Goal: Transaction & Acquisition: Book appointment/travel/reservation

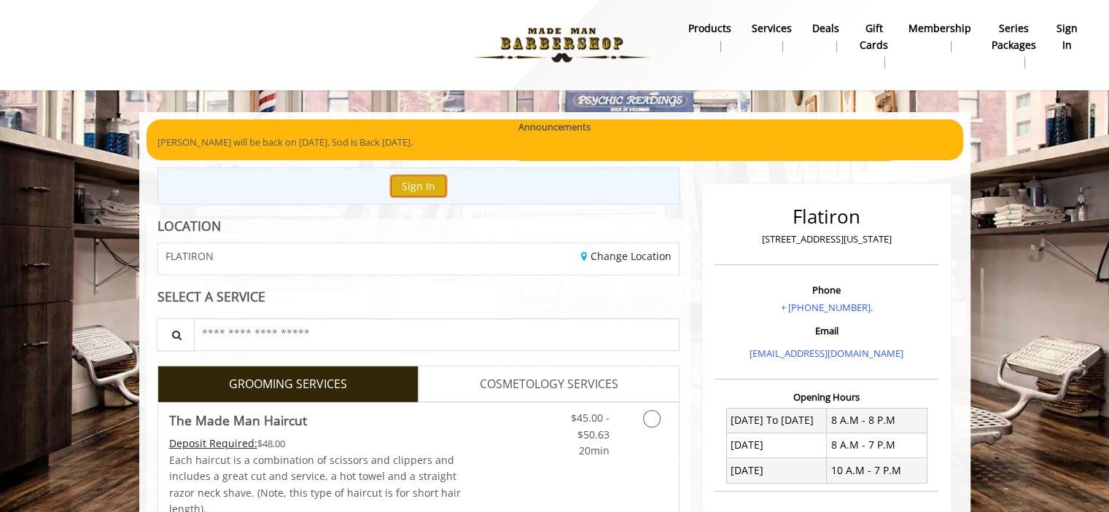
click at [414, 192] on button "Sign In" at bounding box center [418, 186] width 55 height 21
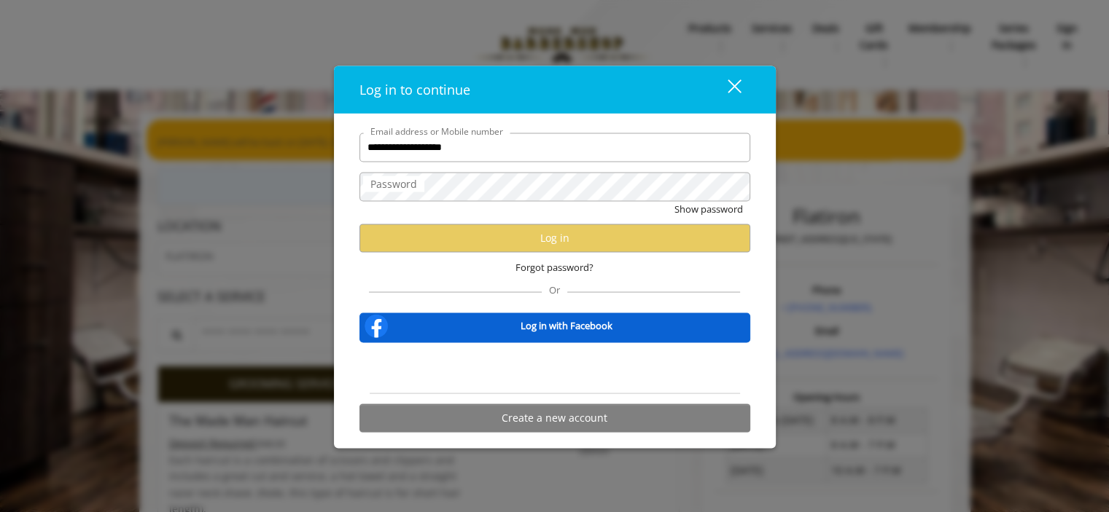
type input "**********"
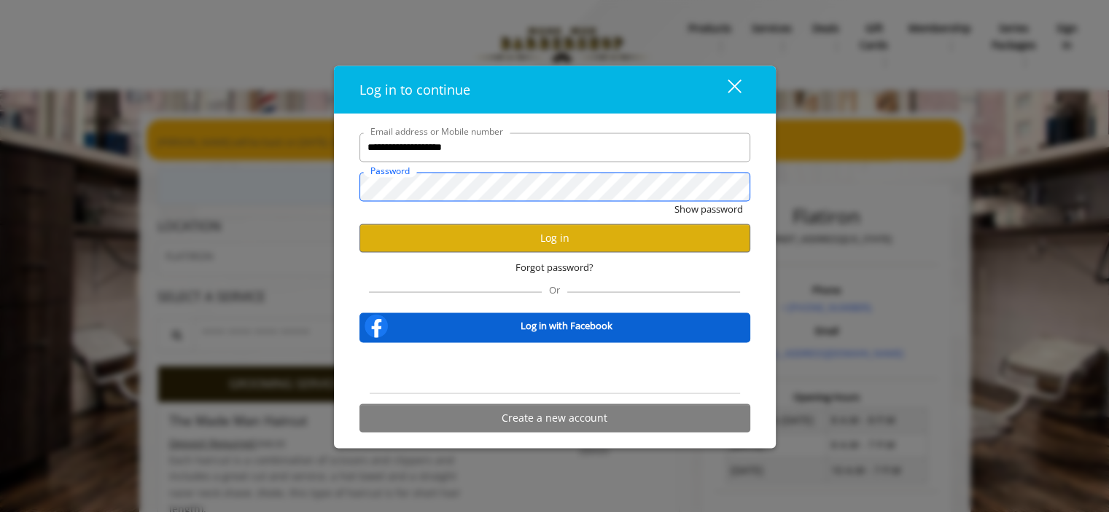
click at [674, 201] on button "Show password" at bounding box center [708, 208] width 69 height 15
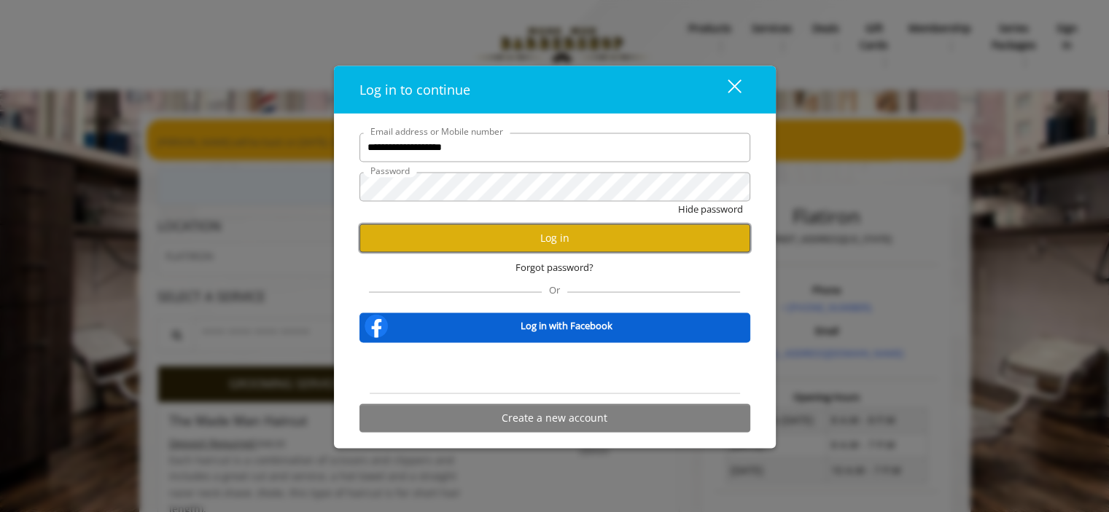
click at [459, 227] on button "Log in" at bounding box center [554, 238] width 391 height 28
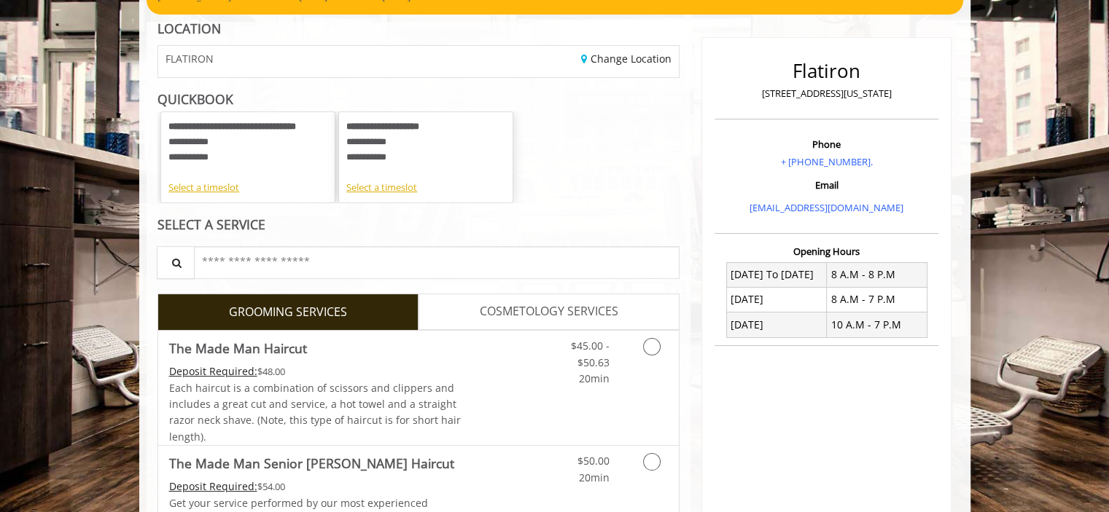
scroll to position [73, 0]
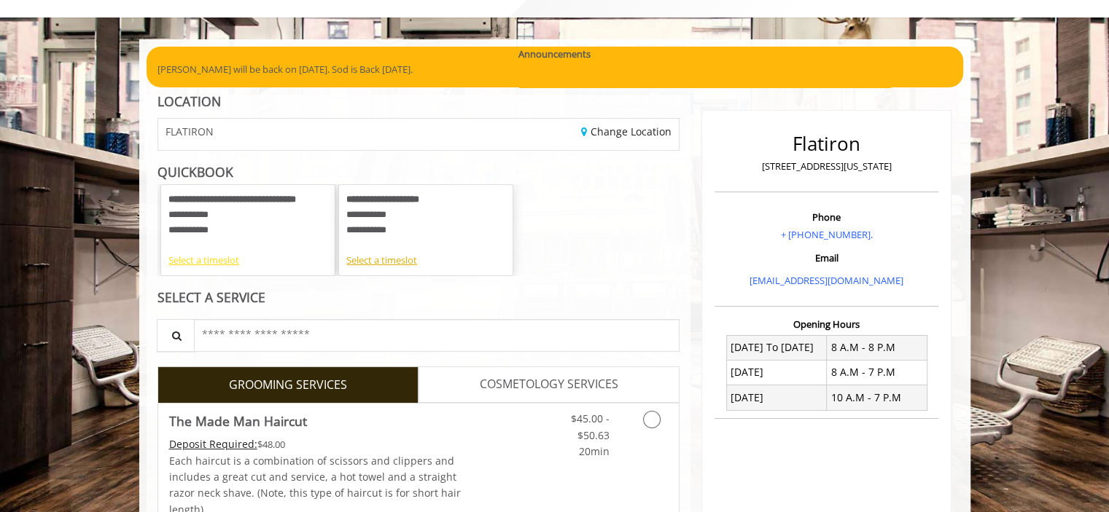
click at [210, 262] on div "Select a timeslot" at bounding box center [247, 260] width 159 height 15
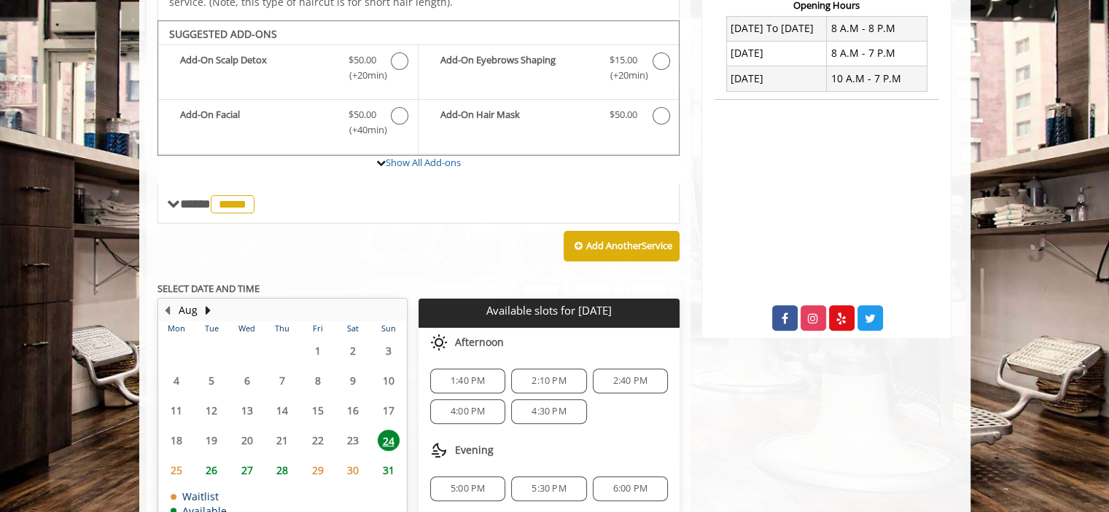
scroll to position [437, 0]
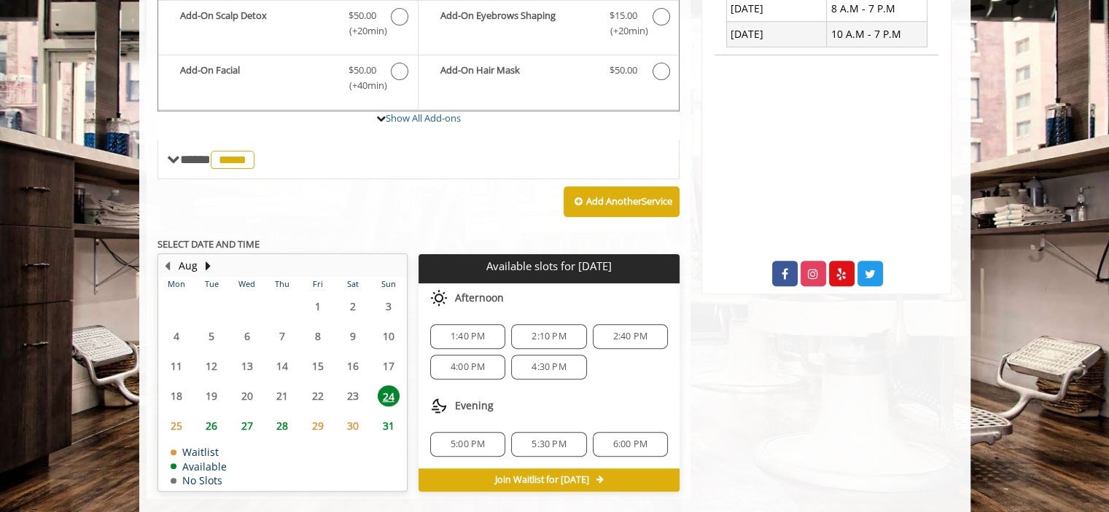
click at [254, 416] on span "27" at bounding box center [247, 426] width 22 height 21
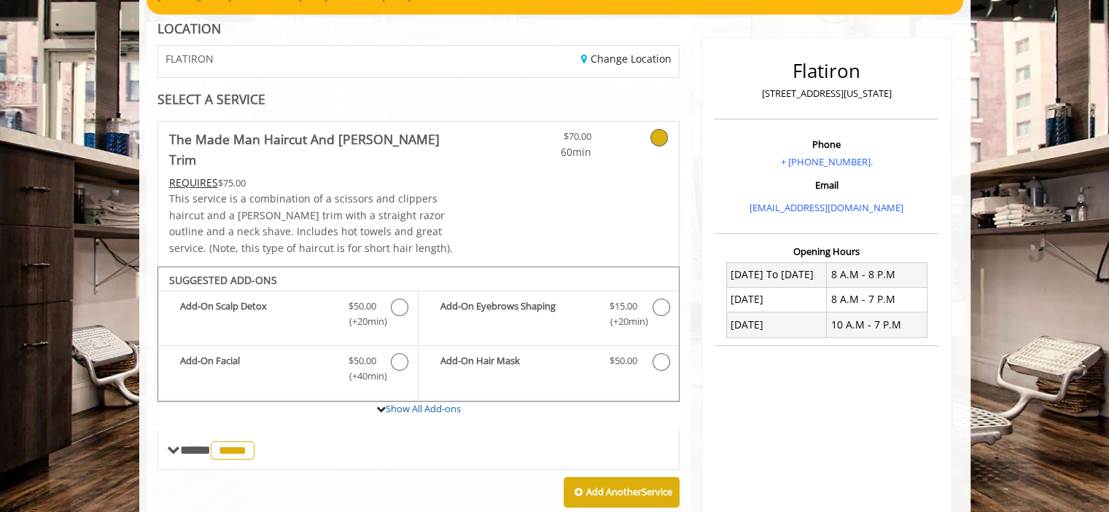
scroll to position [437, 0]
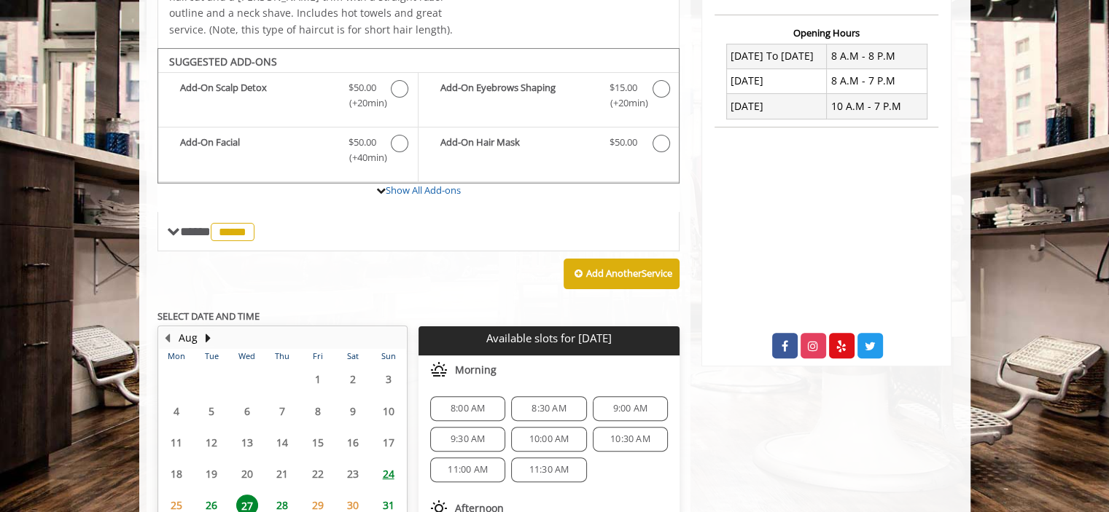
click at [212, 495] on span "26" at bounding box center [211, 505] width 22 height 21
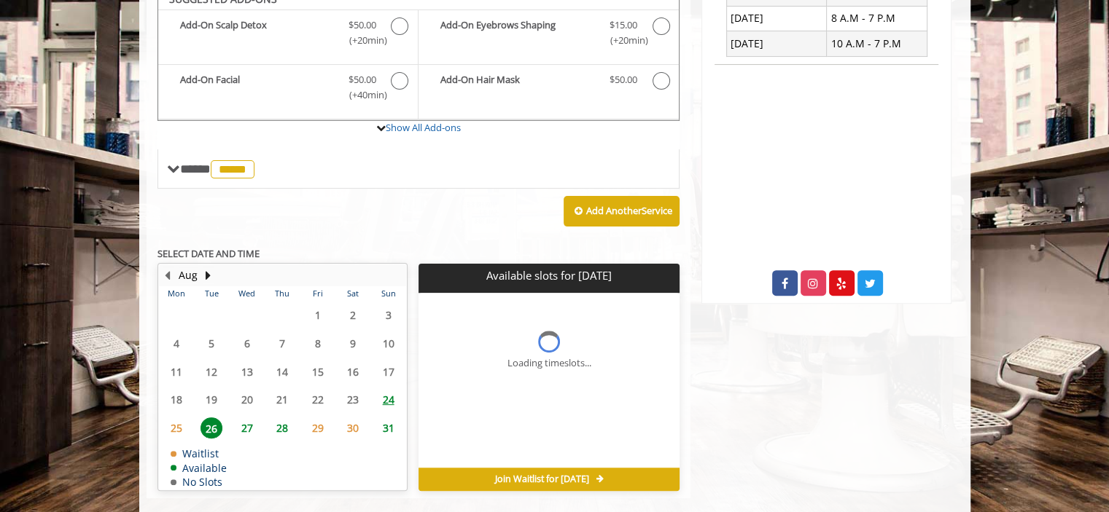
scroll to position [449, 0]
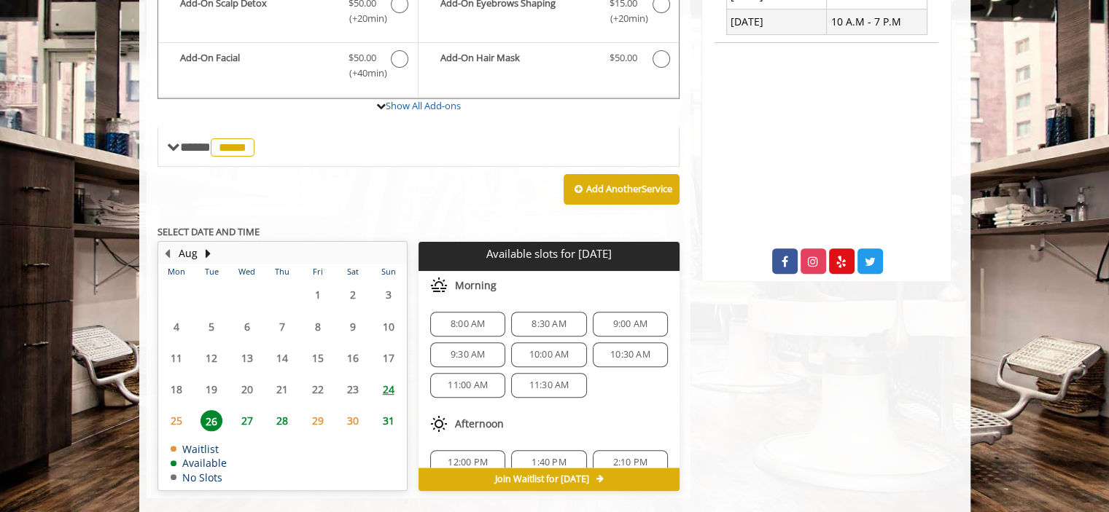
click at [249, 410] on span "27" at bounding box center [247, 420] width 22 height 21
click at [280, 410] on span "28" at bounding box center [282, 420] width 22 height 21
click at [392, 379] on span "24" at bounding box center [389, 389] width 22 height 21
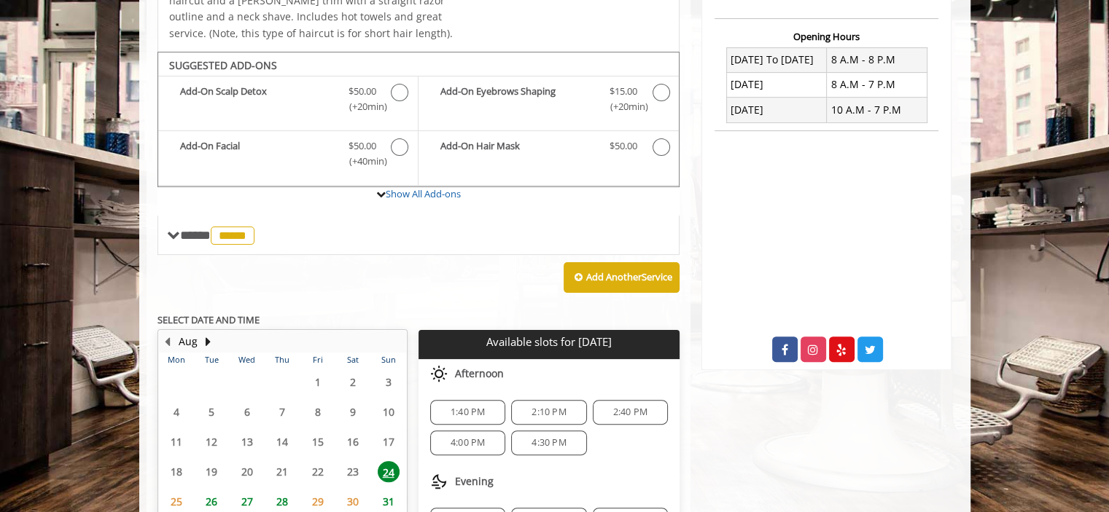
scroll to position [437, 0]
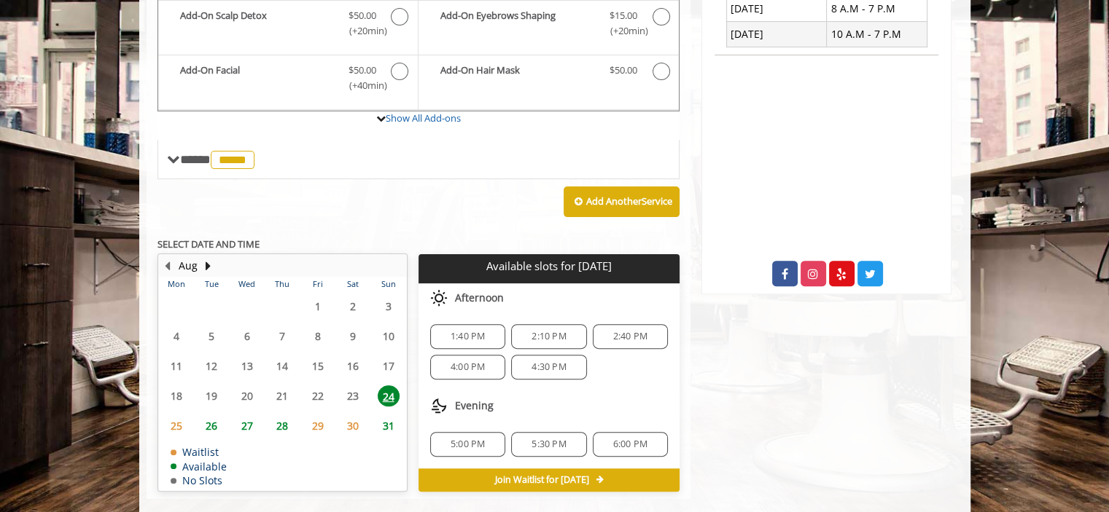
click at [244, 416] on span "27" at bounding box center [247, 426] width 22 height 21
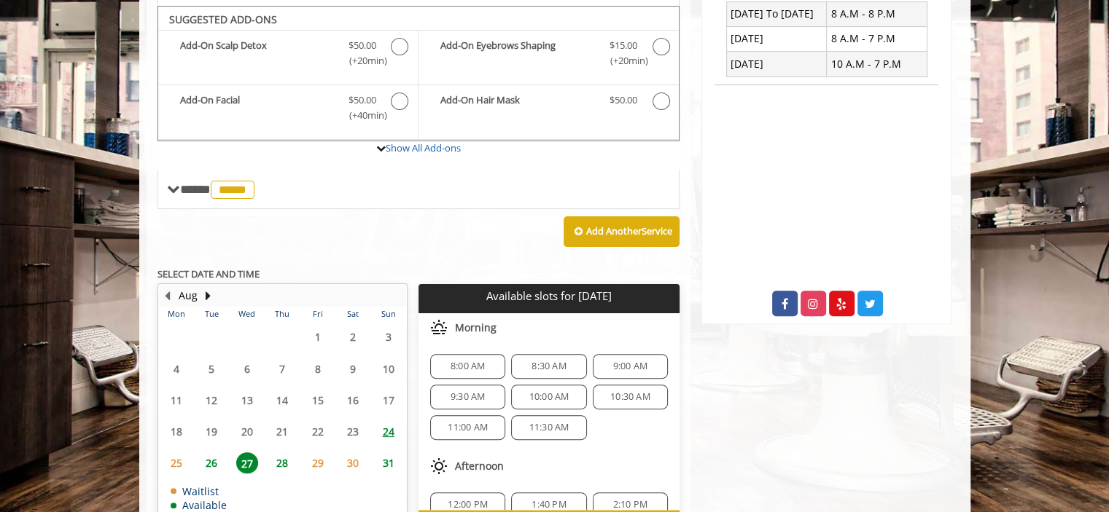
scroll to position [449, 0]
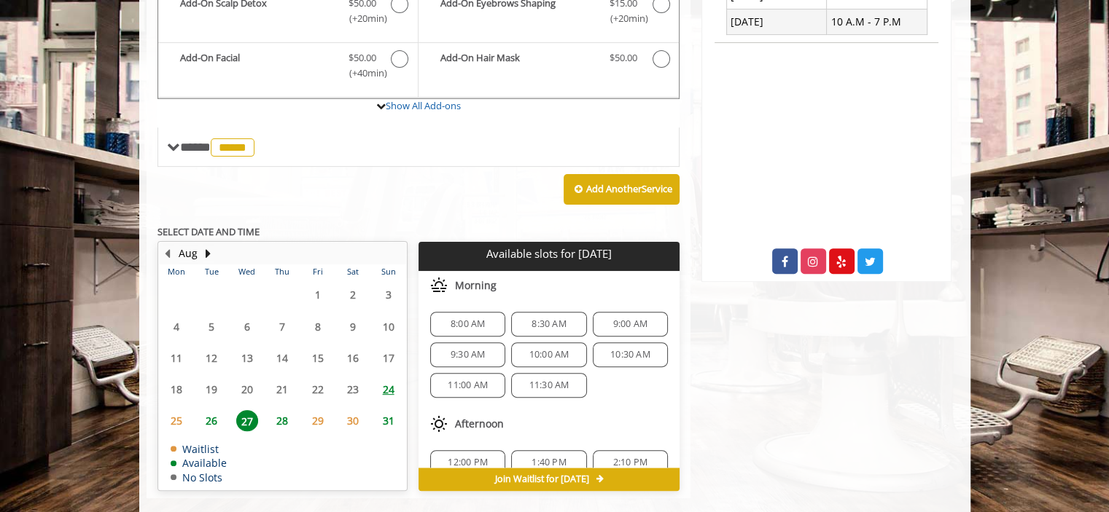
click at [210, 410] on span "26" at bounding box center [211, 420] width 22 height 21
click at [246, 410] on span "27" at bounding box center [247, 420] width 22 height 21
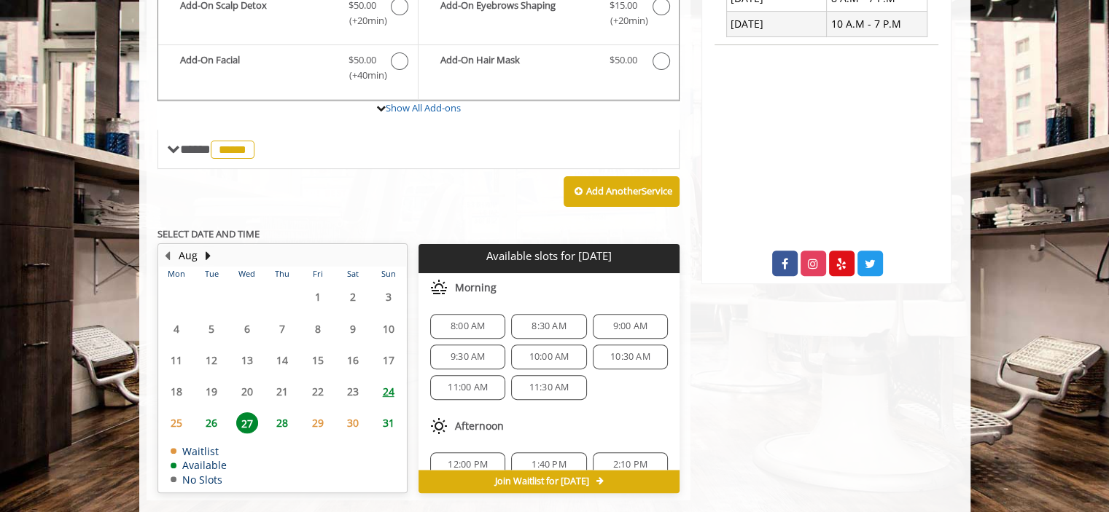
scroll to position [449, 0]
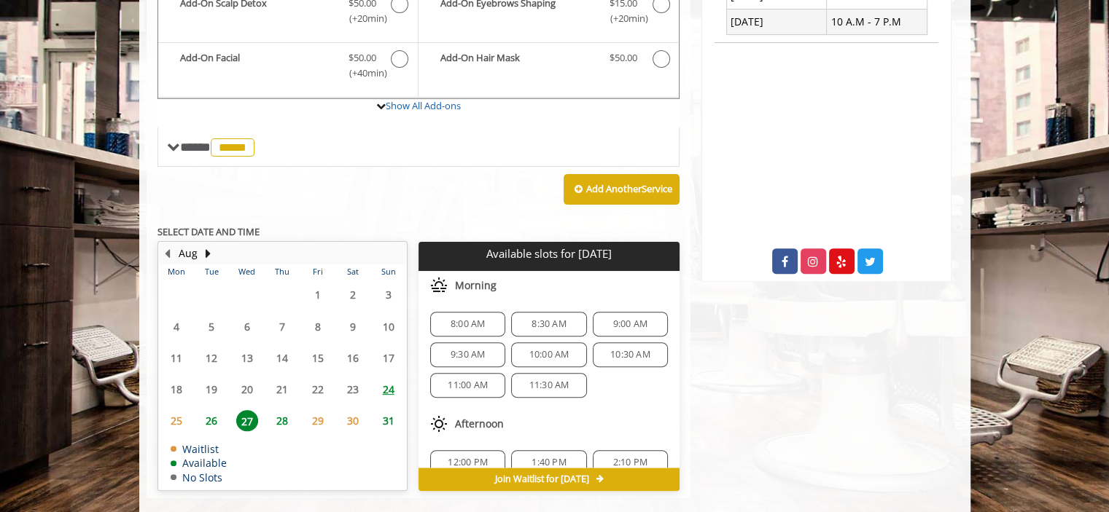
click at [251, 410] on span "27" at bounding box center [247, 420] width 22 height 21
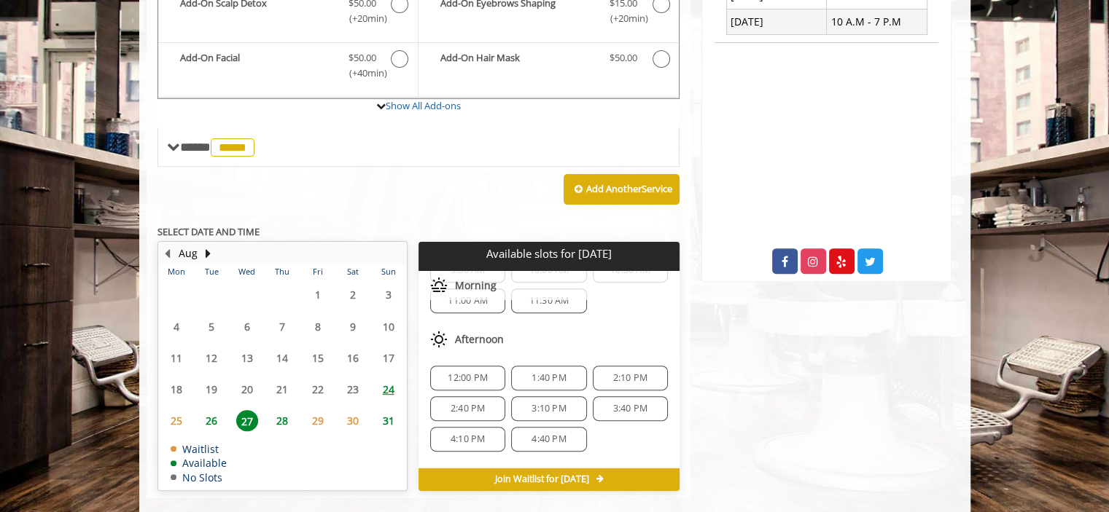
scroll to position [0, 0]
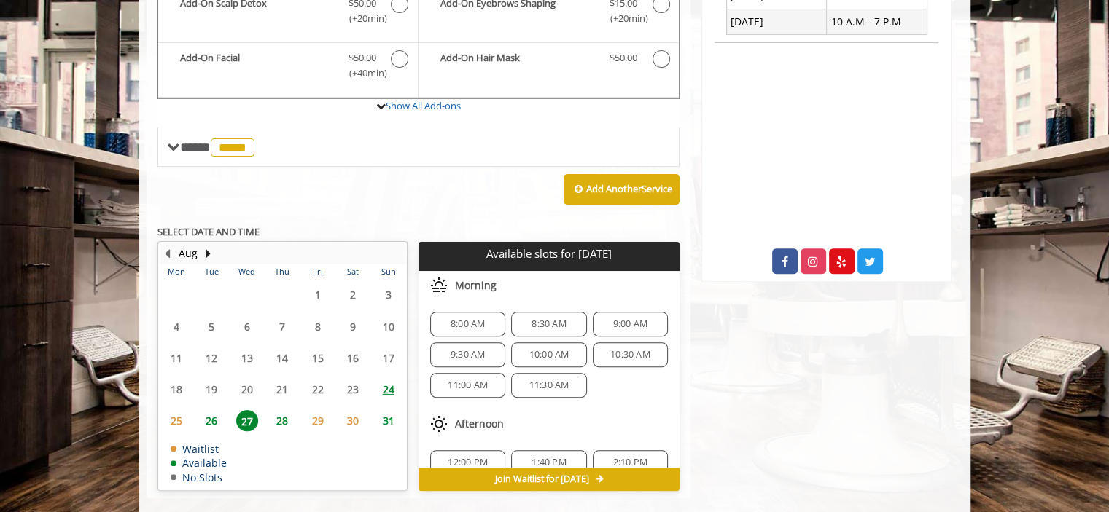
click at [475, 319] on span "8:00 AM" at bounding box center [468, 325] width 34 height 12
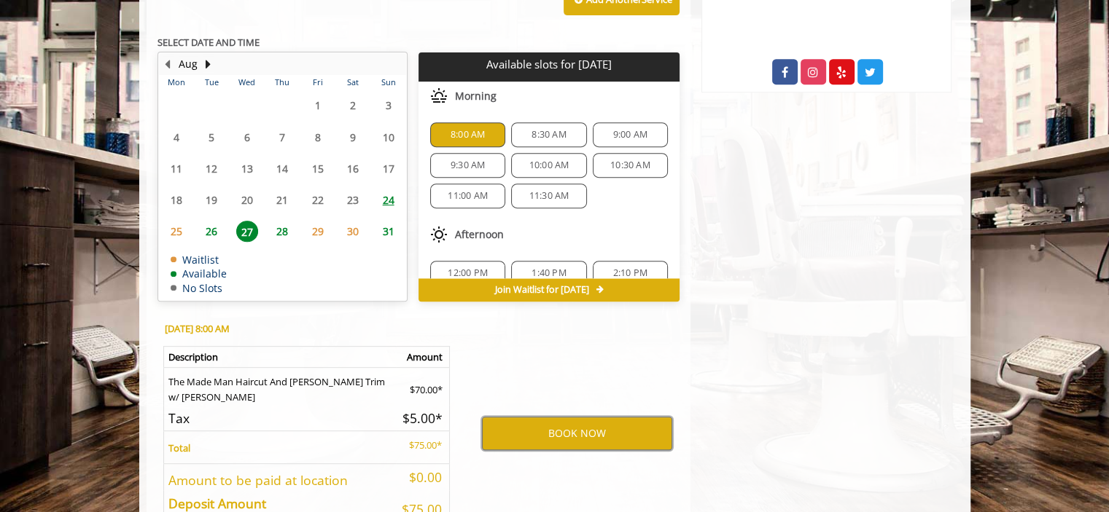
scroll to position [493, 0]
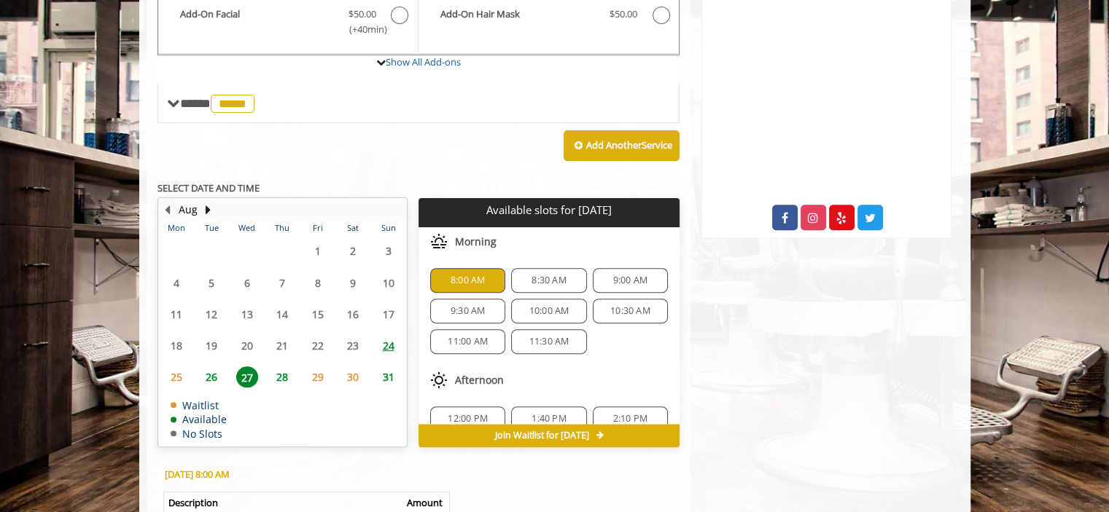
click at [516, 430] on span "Join Waitlist for [DATE]" at bounding box center [541, 436] width 94 height 12
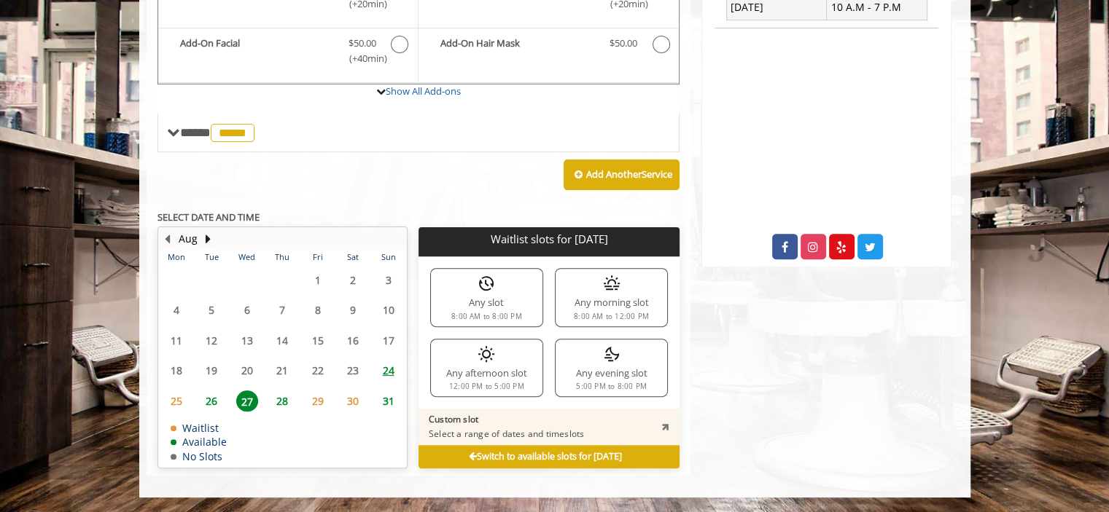
scroll to position [440, 0]
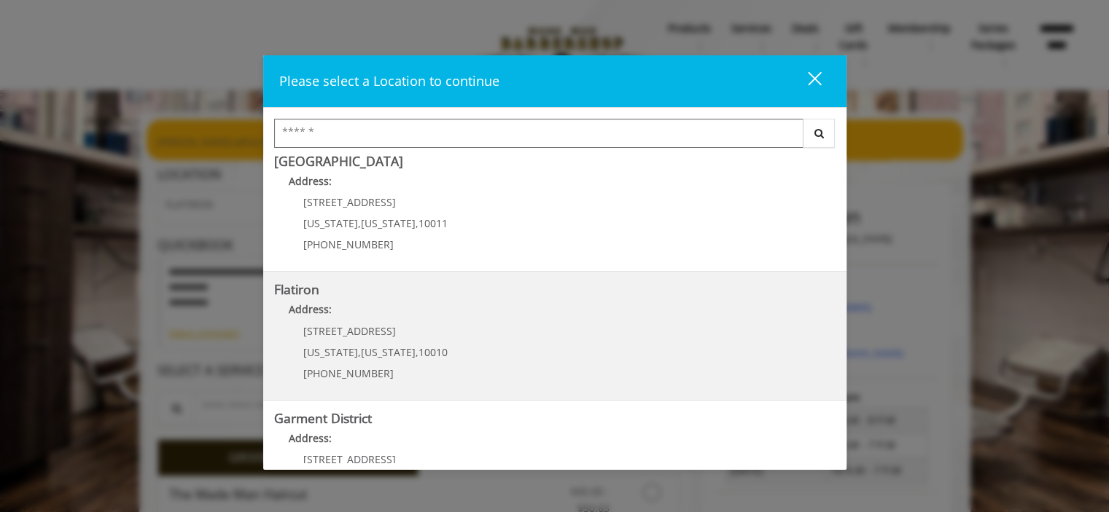
scroll to position [292, 0]
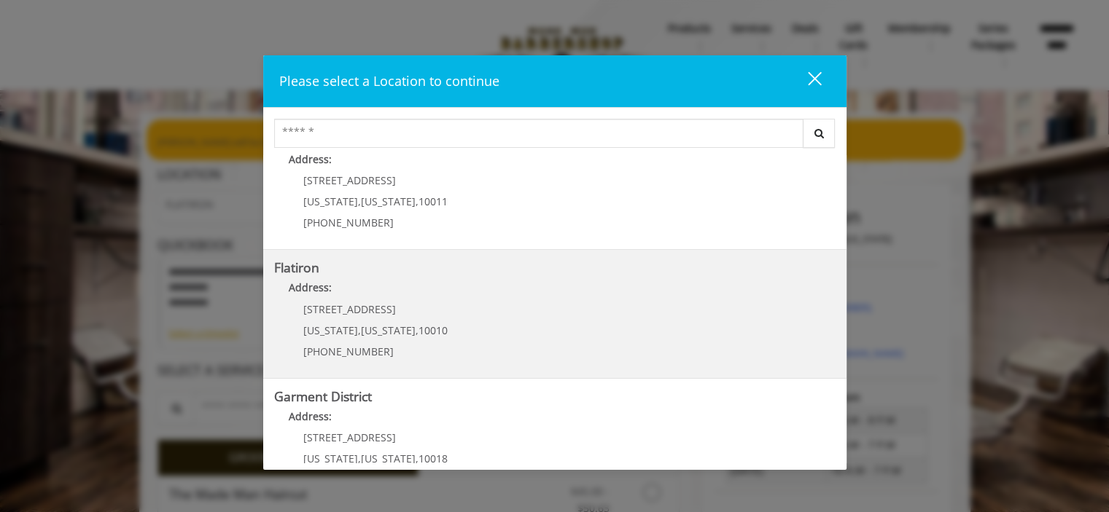
click at [440, 314] on div "10 E 23rd St New York , New York , 10010 (917) 475-1765" at bounding box center [364, 335] width 181 height 63
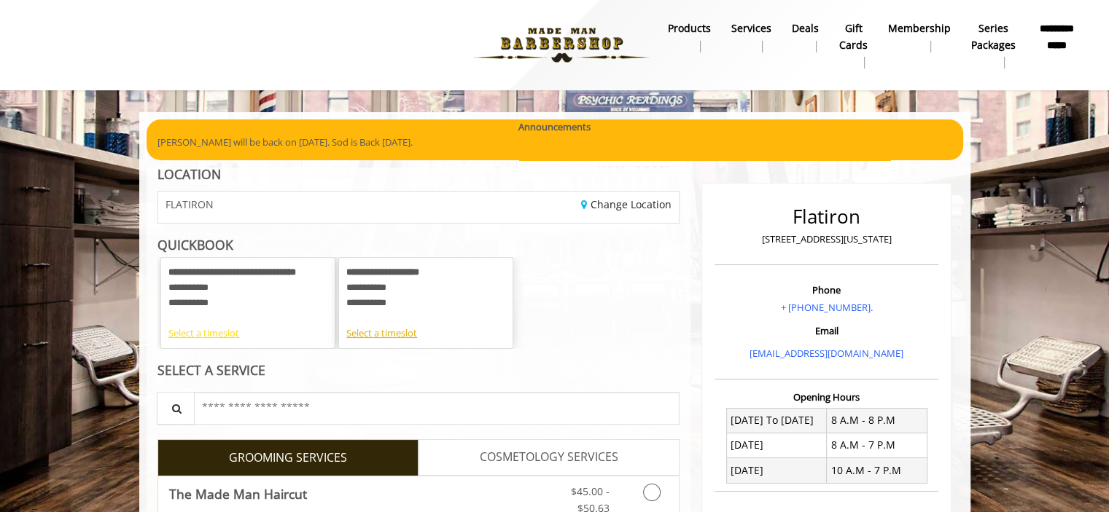
click at [222, 329] on div "Select a timeslot" at bounding box center [247, 333] width 159 height 15
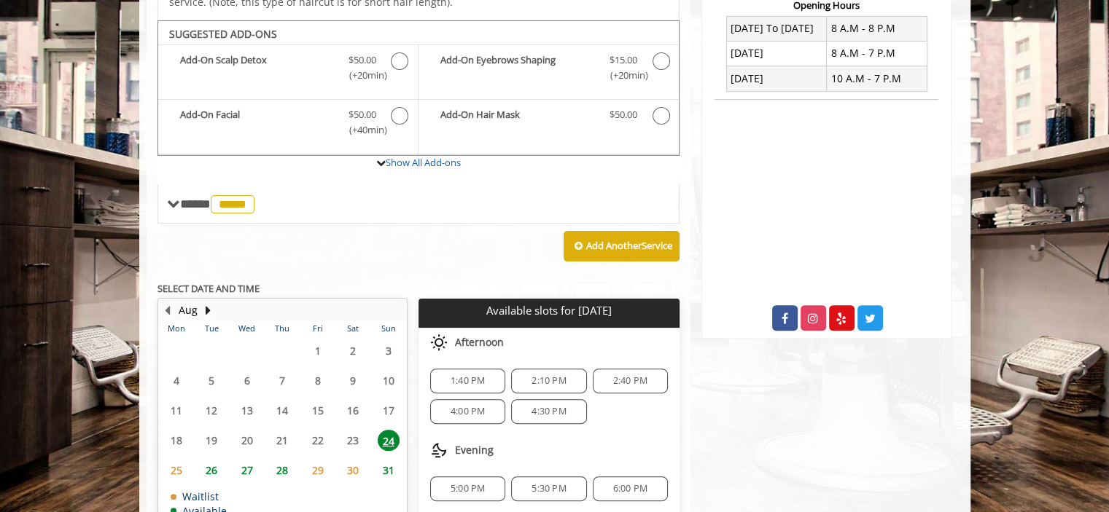
click at [248, 460] on span "27" at bounding box center [247, 470] width 22 height 21
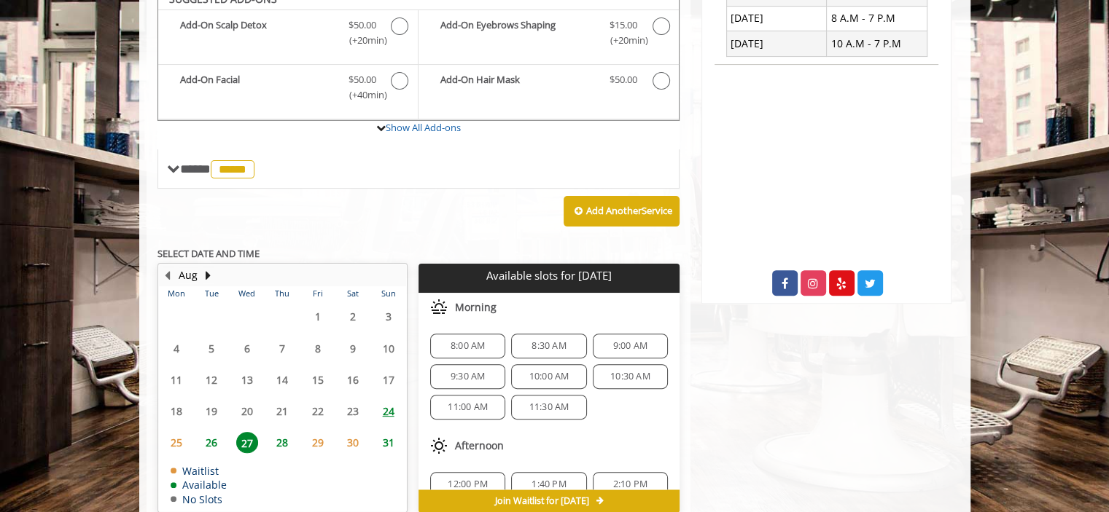
scroll to position [449, 0]
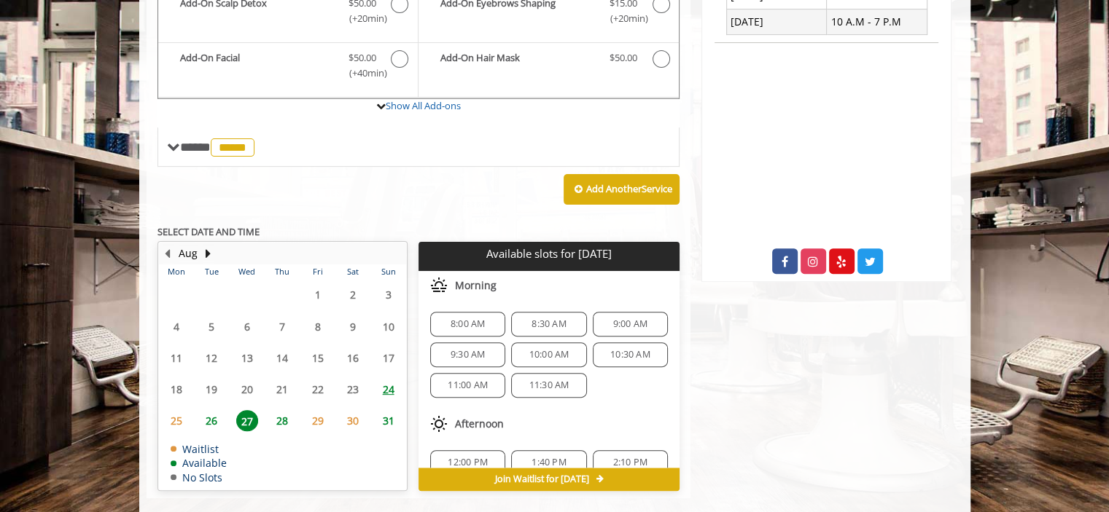
click at [461, 319] on span "8:00 AM" at bounding box center [468, 325] width 34 height 12
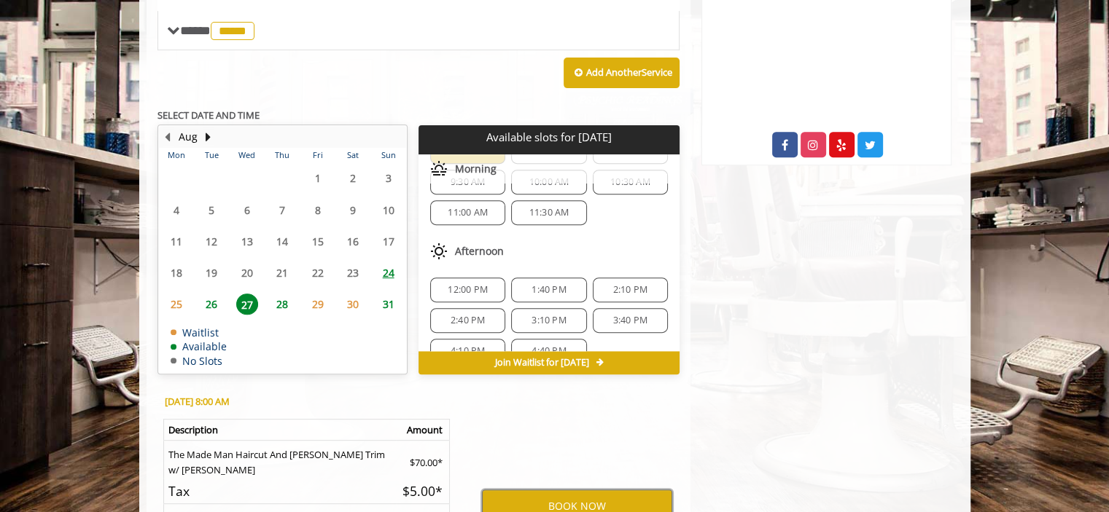
scroll to position [73, 0]
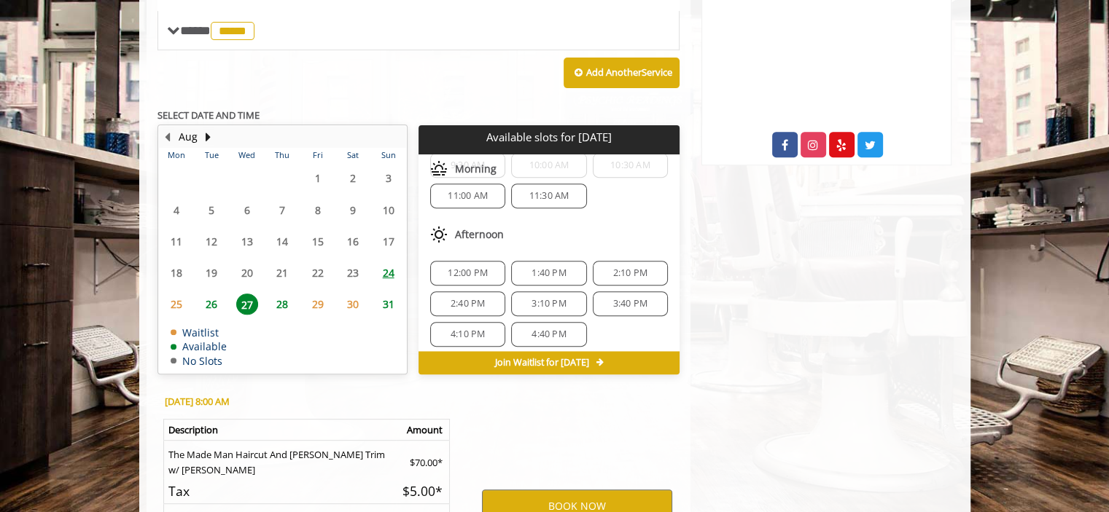
click at [383, 294] on span "31" at bounding box center [389, 304] width 22 height 21
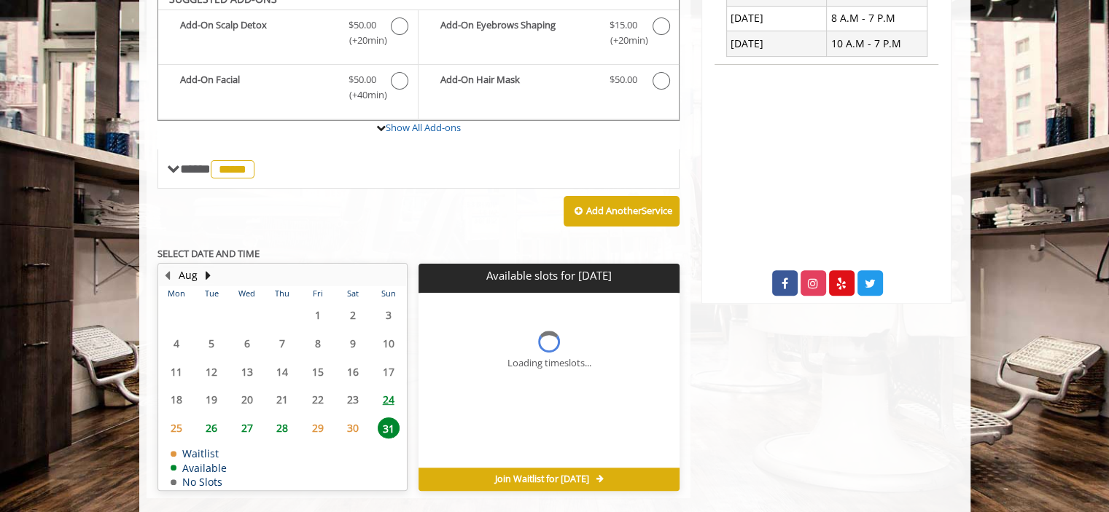
scroll to position [449, 0]
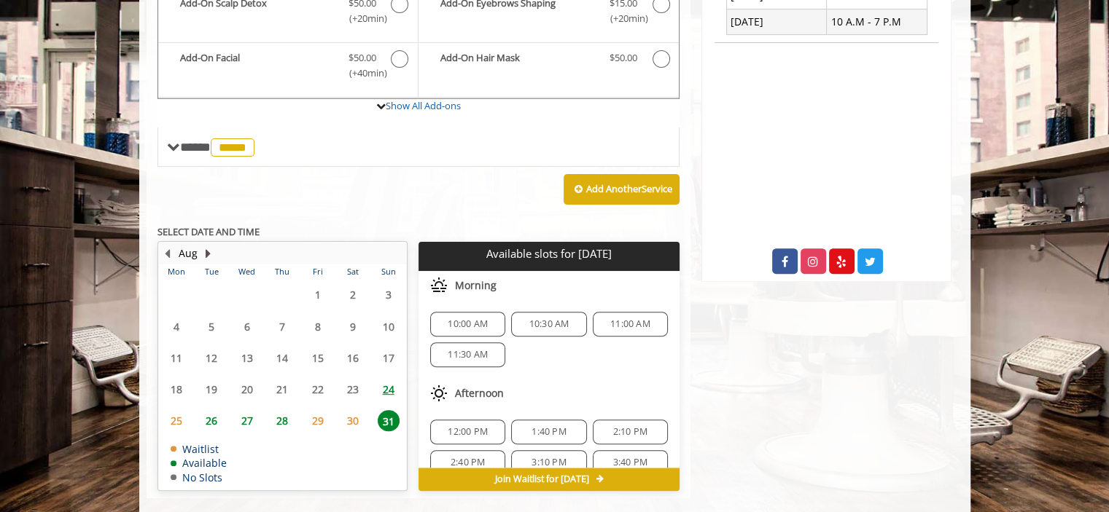
click at [209, 246] on button "Next Month" at bounding box center [209, 254] width 12 height 16
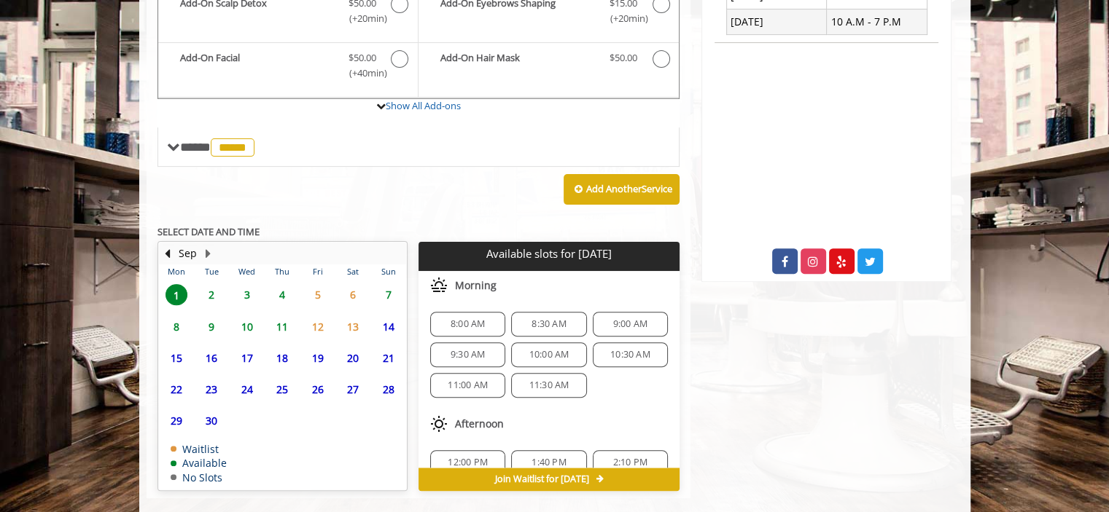
click at [214, 284] on span "2" at bounding box center [211, 294] width 22 height 21
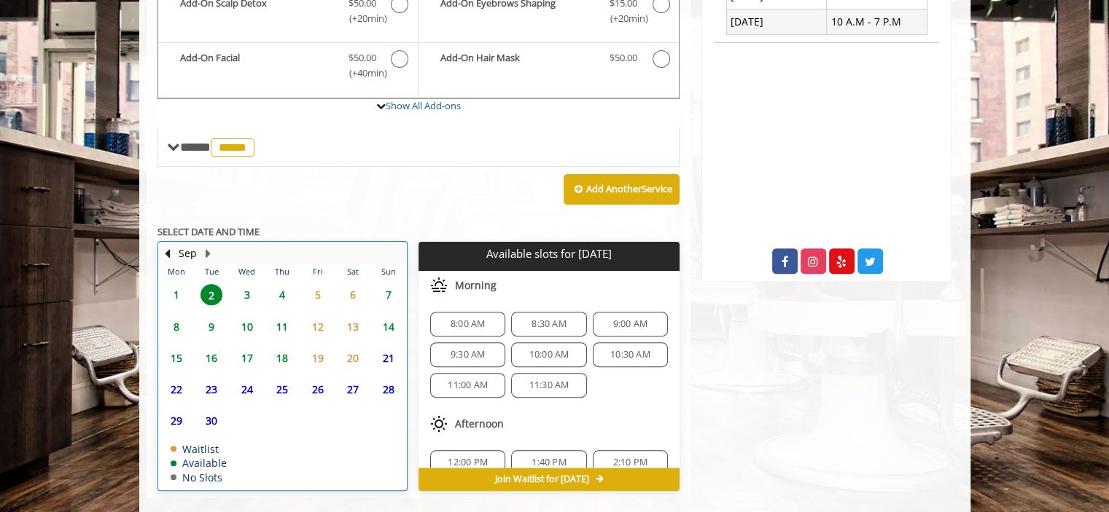
click at [160, 243] on td "Sep" at bounding box center [276, 254] width 235 height 22
click at [171, 246] on button "Previous Month" at bounding box center [168, 254] width 12 height 16
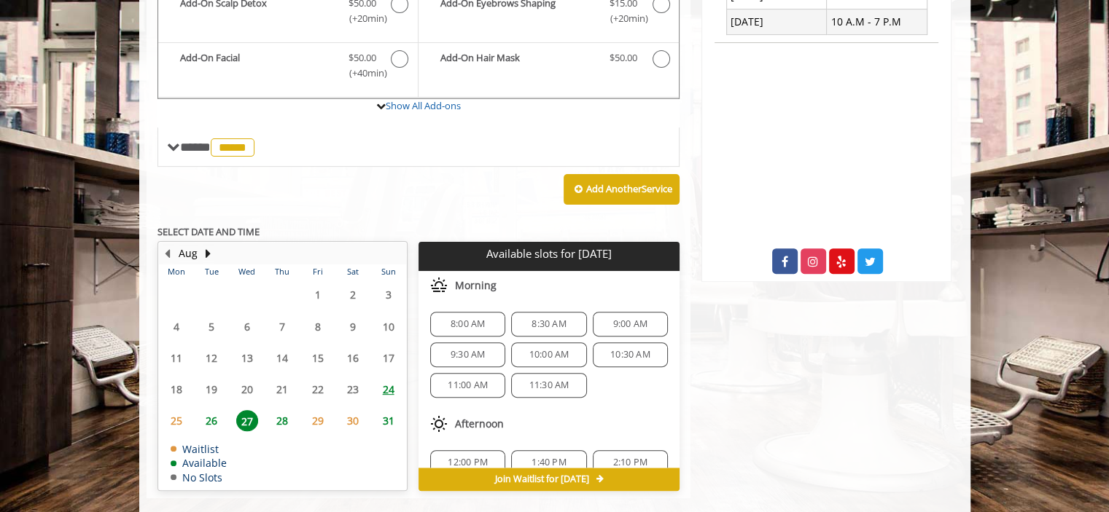
click at [467, 312] on div "8:00 AM" at bounding box center [467, 324] width 75 height 25
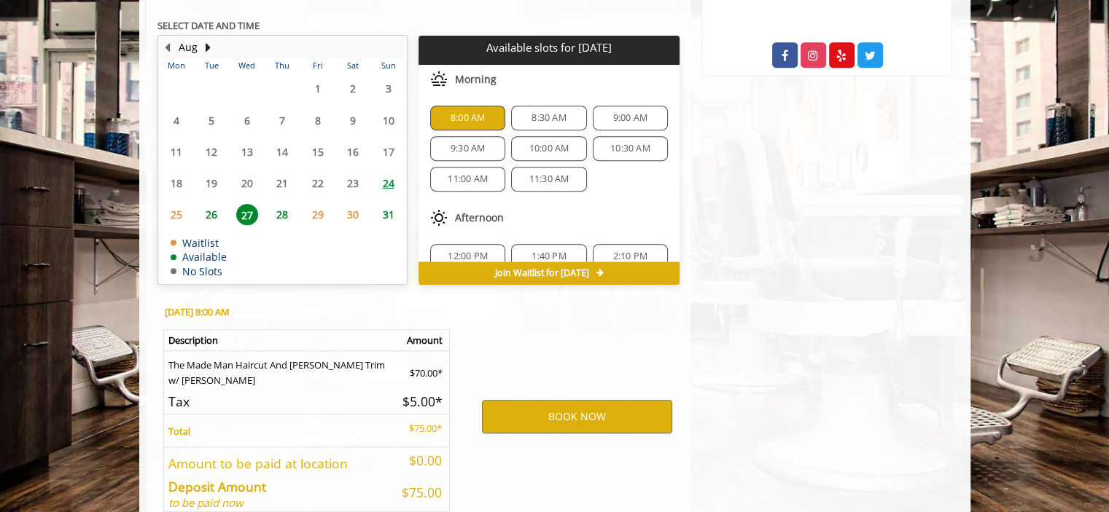
scroll to position [712, 0]
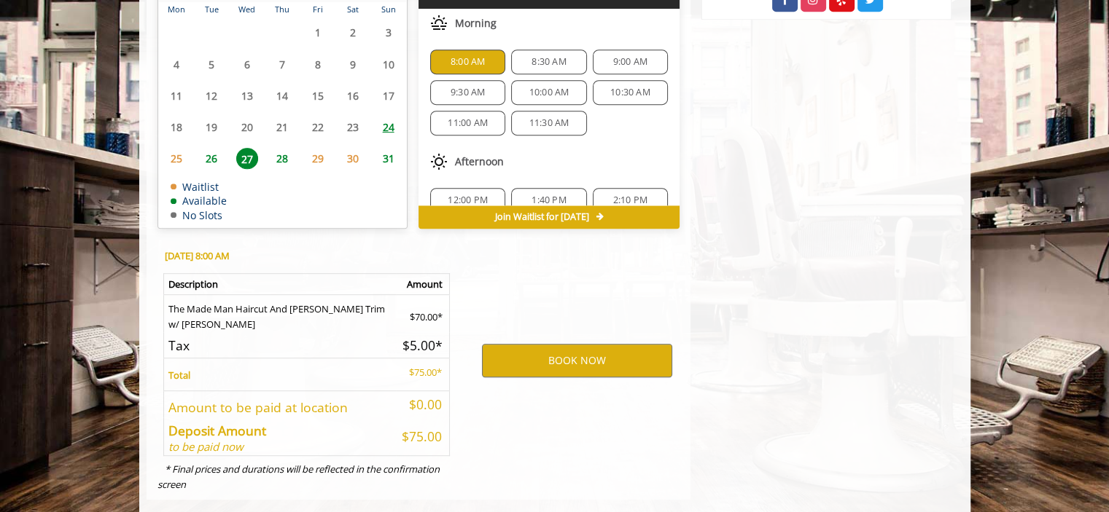
click at [551, 355] on div "BOOK NOW" at bounding box center [577, 360] width 227 height 249
click at [561, 344] on button "BOOK NOW" at bounding box center [577, 361] width 190 height 34
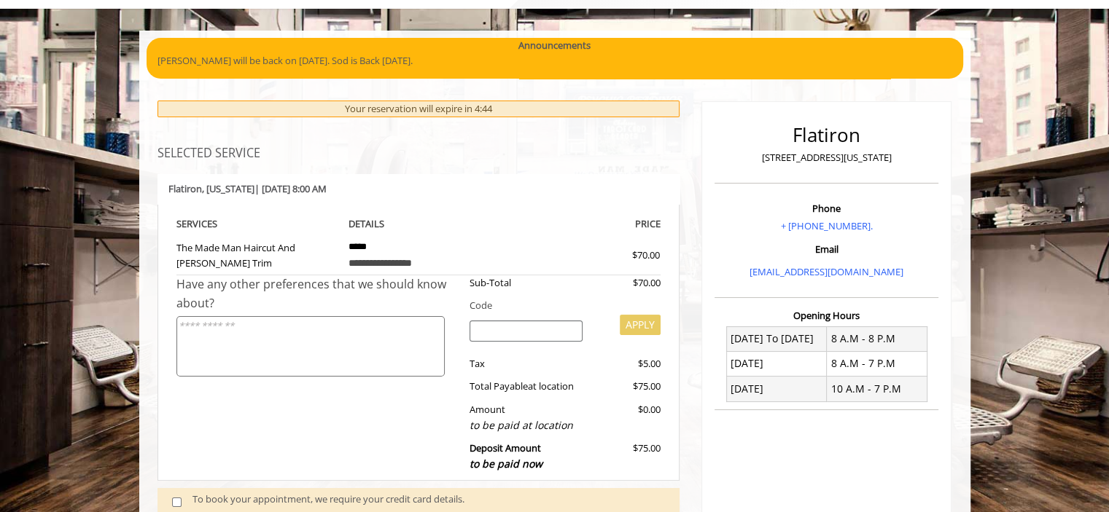
scroll to position [79, 0]
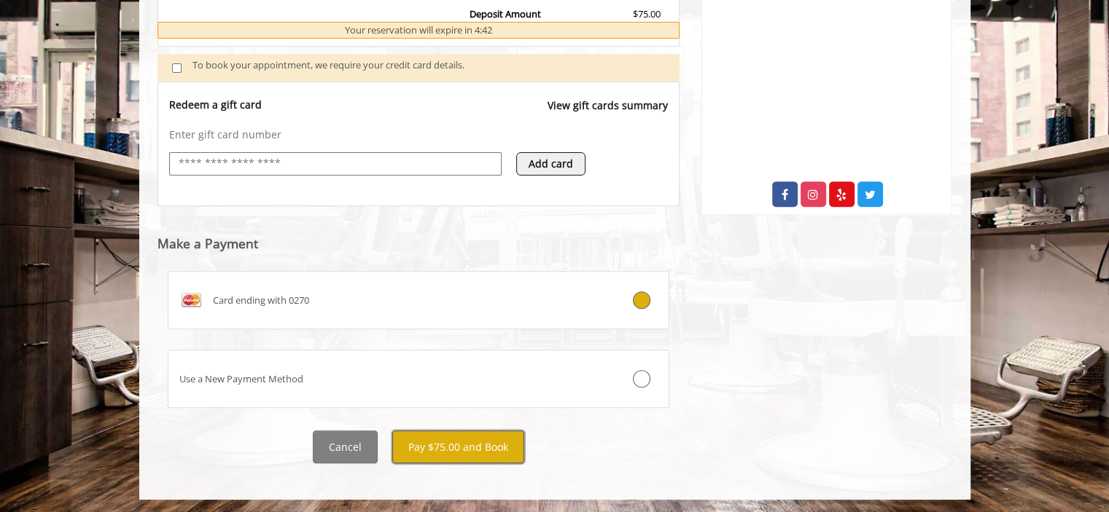
click at [443, 443] on button "Pay $75.00 and Book" at bounding box center [458, 447] width 132 height 33
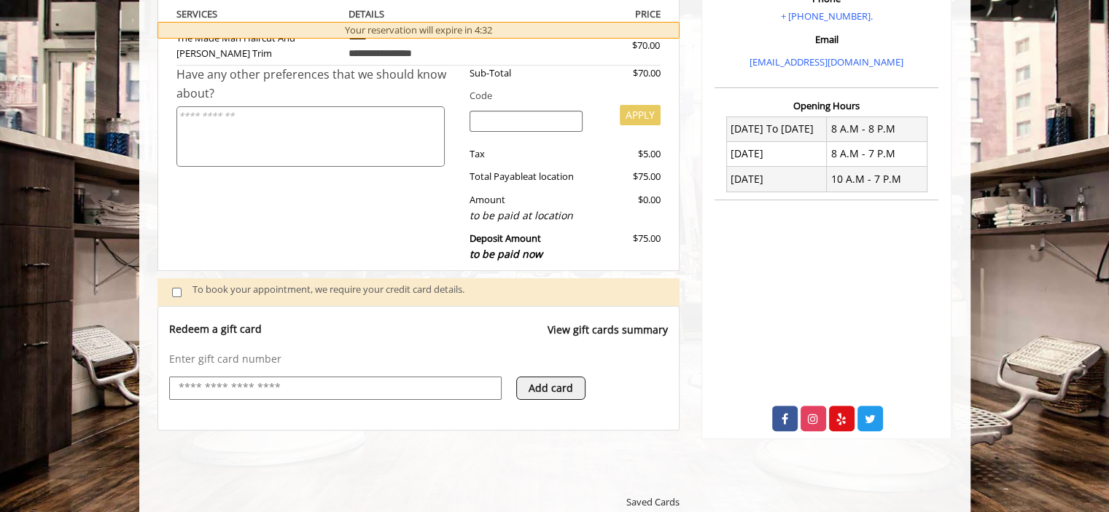
scroll to position [0, 0]
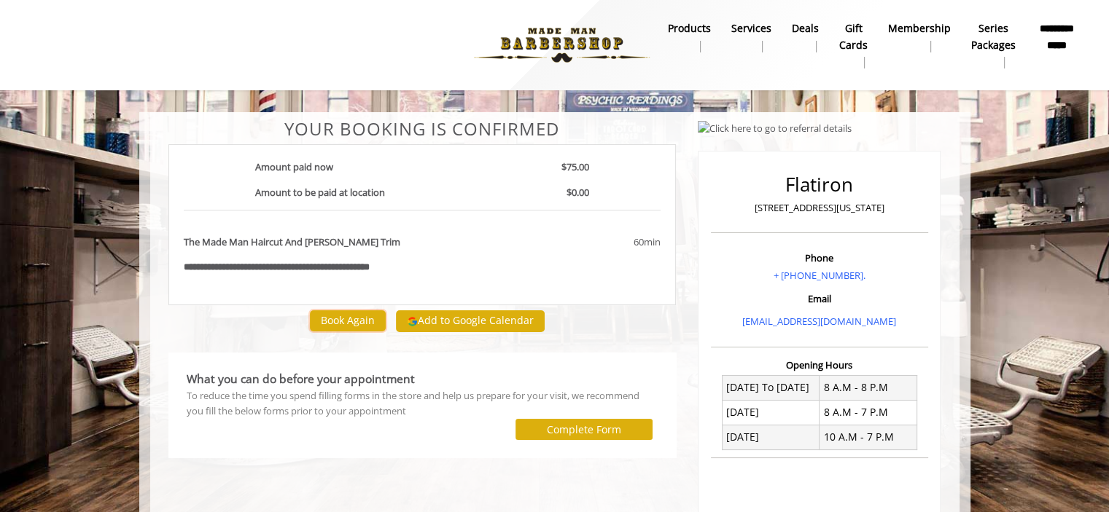
click at [359, 321] on button "Book Again" at bounding box center [348, 321] width 76 height 21
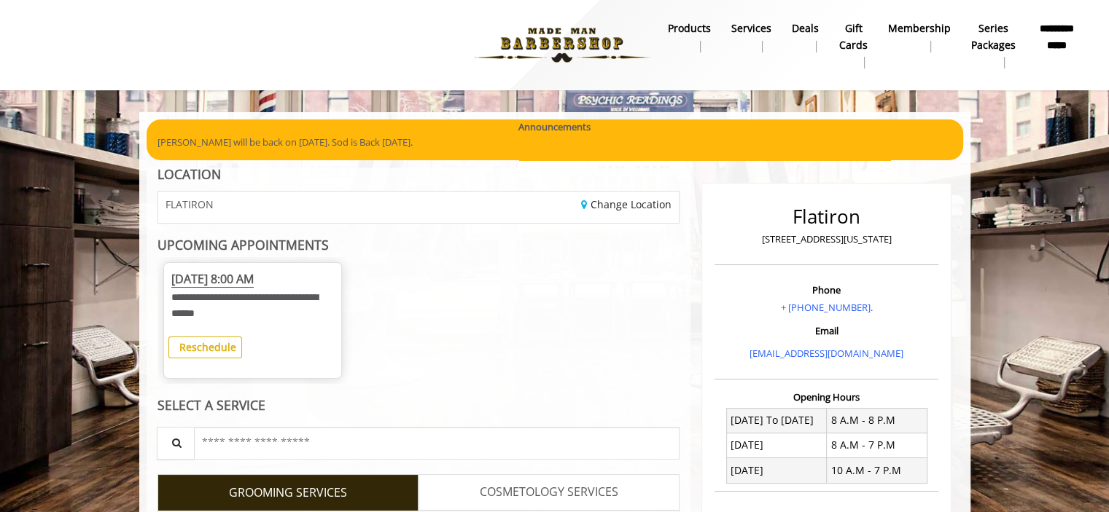
click at [701, 288] on div "Flatiron 10 E 23rd Street, New York Phone + (917) 475-1765. Email info@mademanb…" at bounding box center [826, 457] width 250 height 548
click at [564, 49] on img at bounding box center [561, 45] width 200 height 80
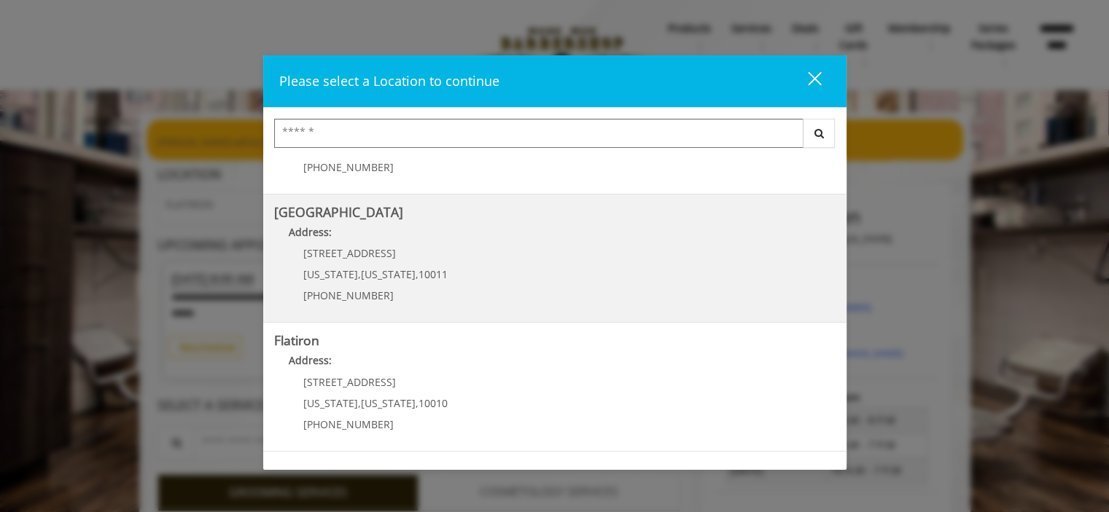
scroll to position [292, 0]
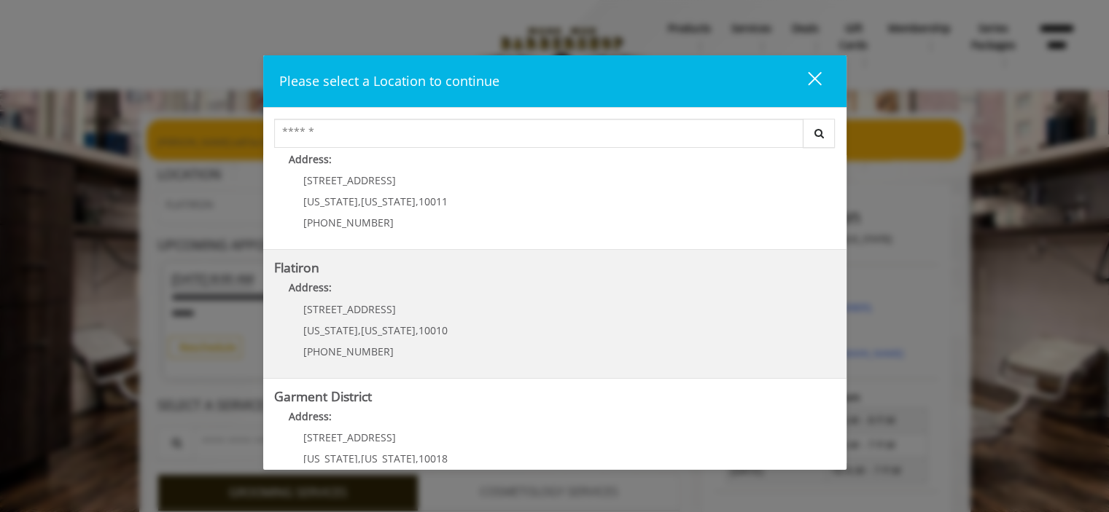
click at [418, 334] on span "10010" at bounding box center [432, 331] width 29 height 14
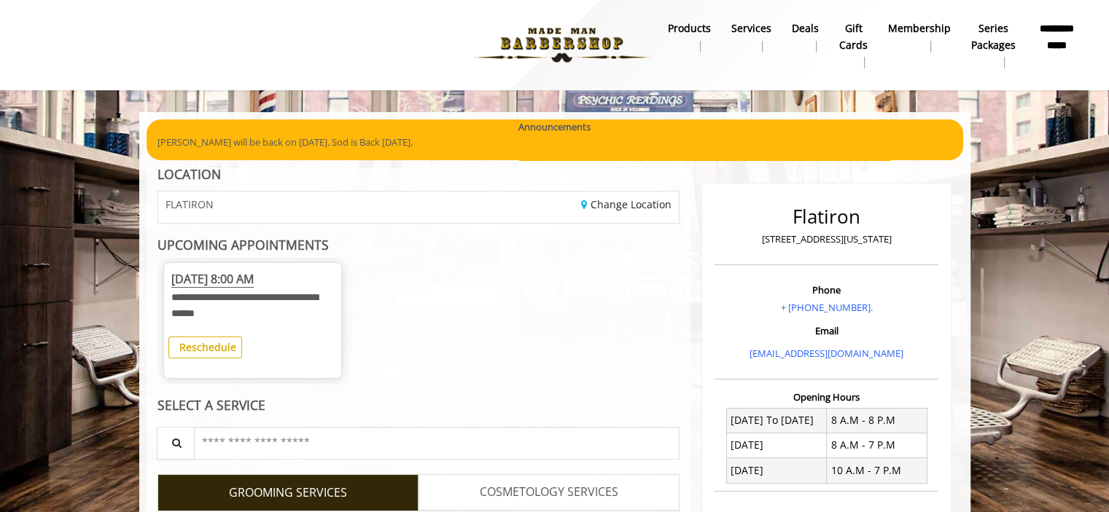
click at [569, 38] on img at bounding box center [561, 45] width 200 height 80
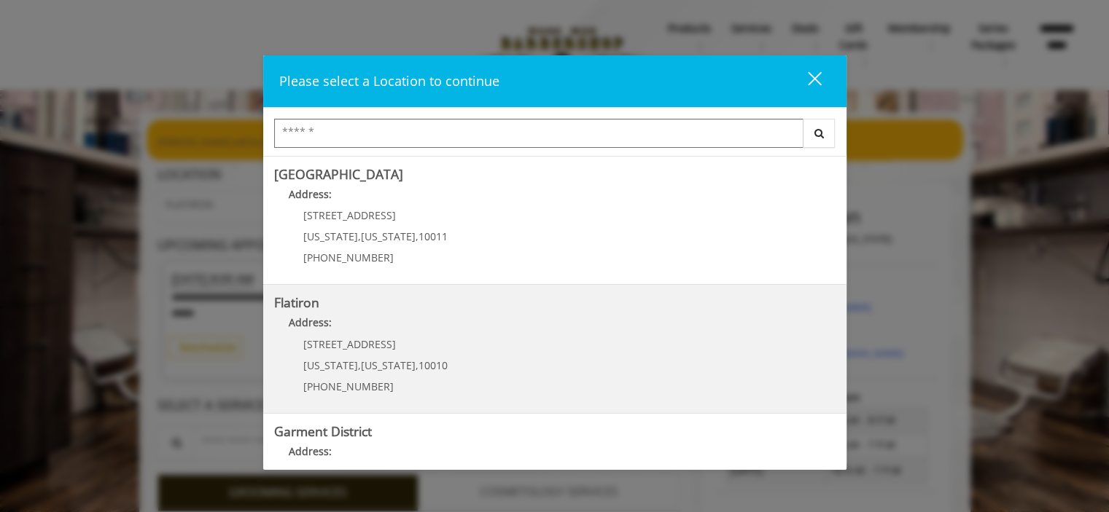
scroll to position [292, 0]
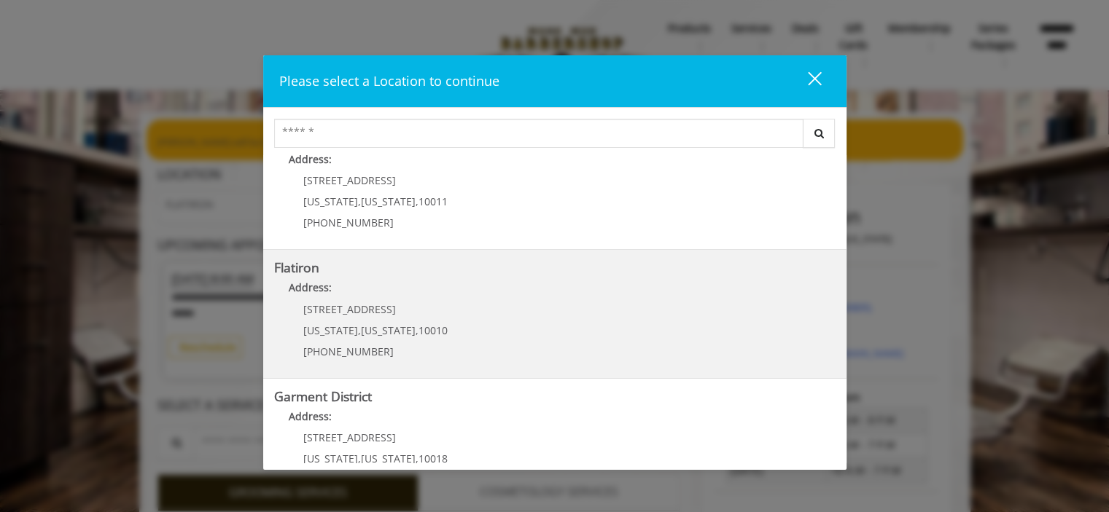
click at [427, 320] on div "10 E 23rd St New York , New York , 10010 (917) 475-1765" at bounding box center [364, 335] width 181 height 63
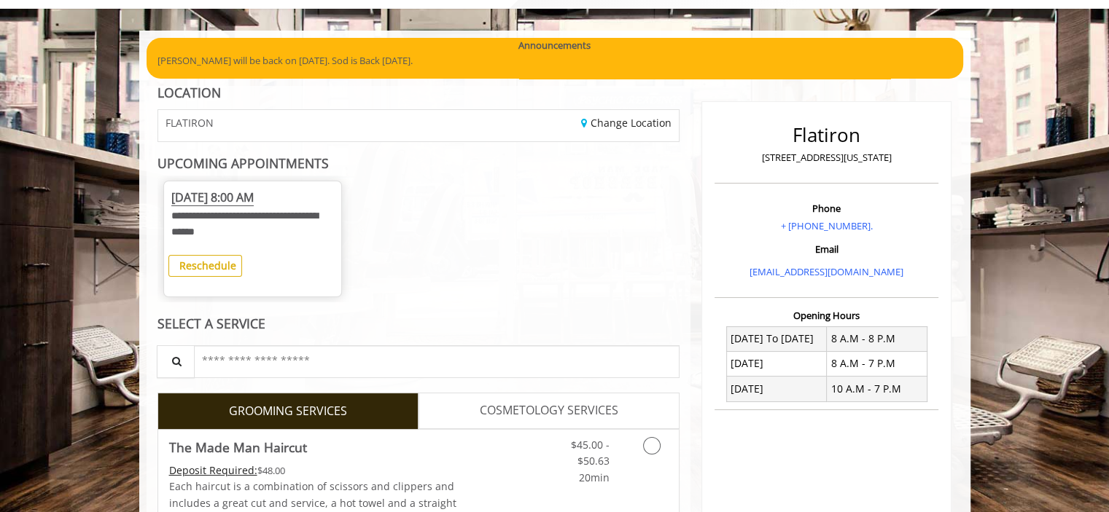
scroll to position [292, 0]
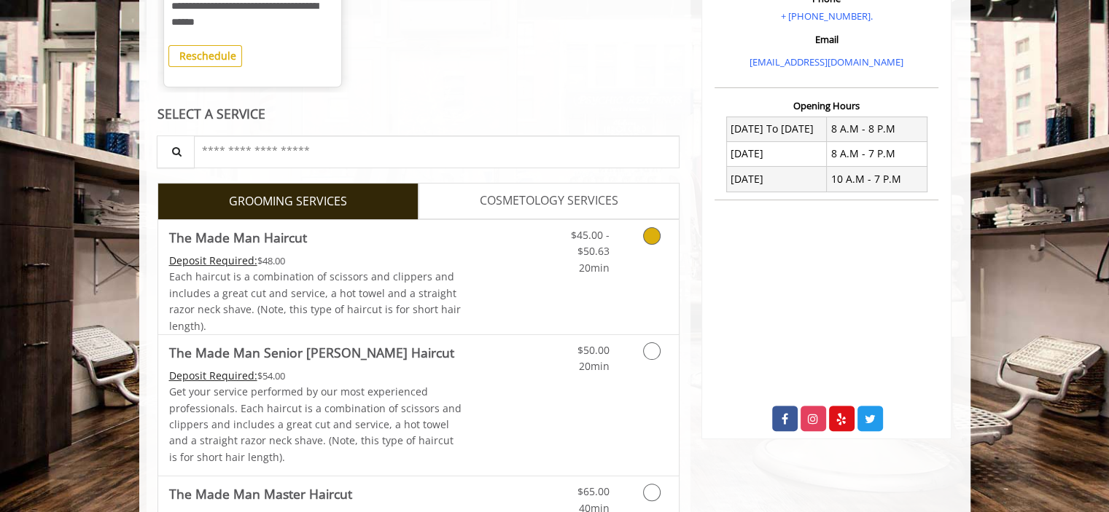
click at [657, 241] on icon "Grooming services" at bounding box center [651, 235] width 17 height 17
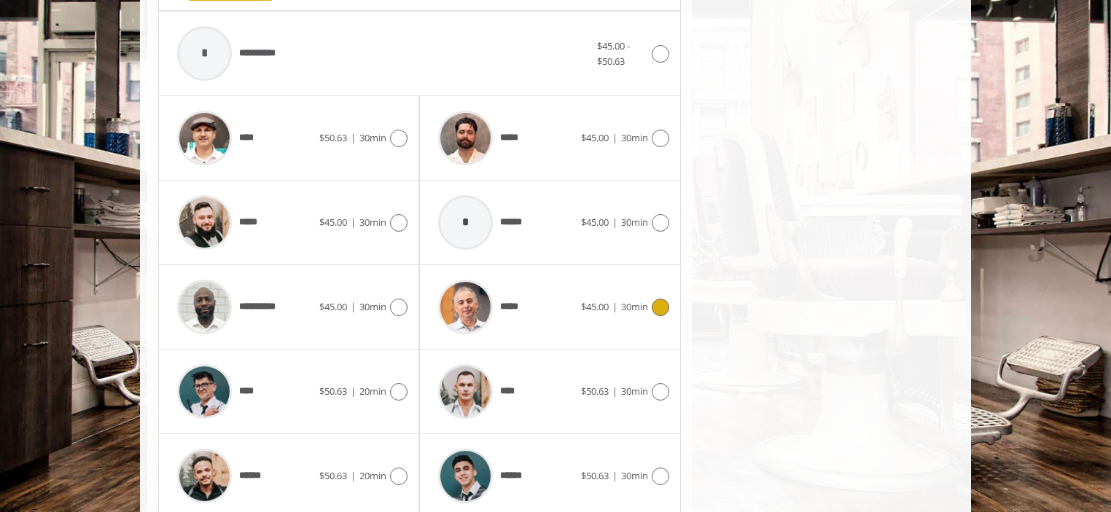
scroll to position [760, 0]
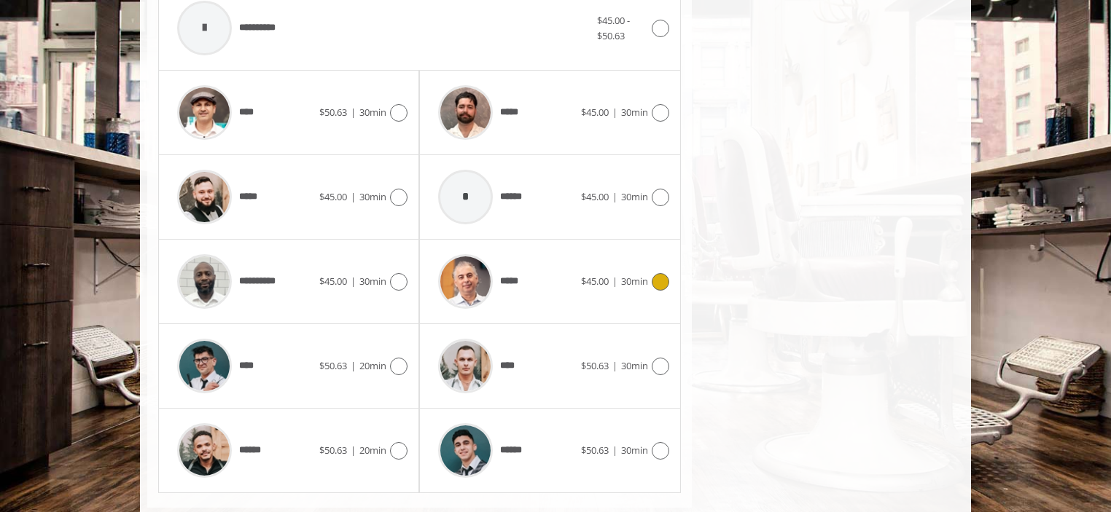
click at [664, 278] on icon at bounding box center [660, 281] width 17 height 17
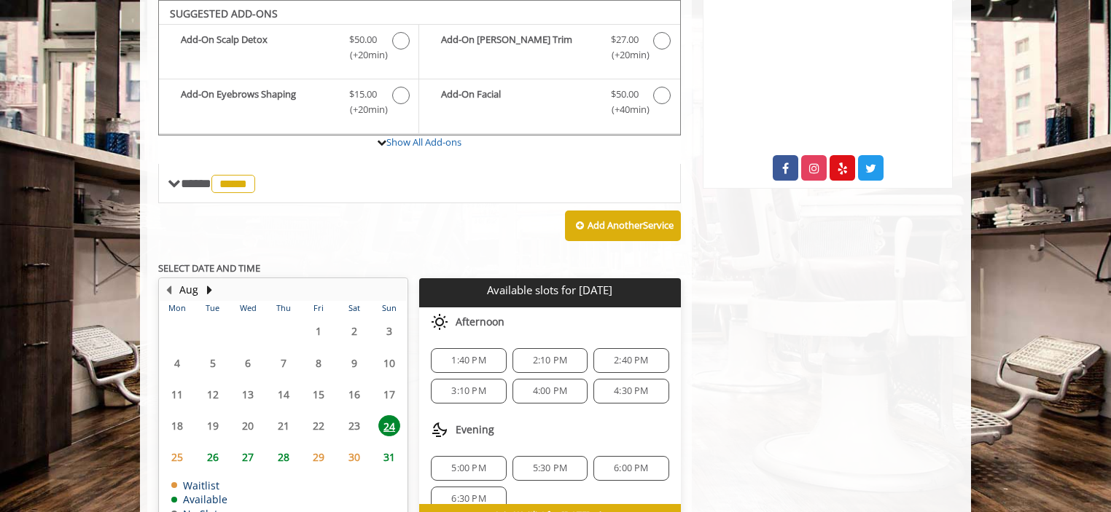
click at [253, 456] on span "27" at bounding box center [248, 457] width 22 height 21
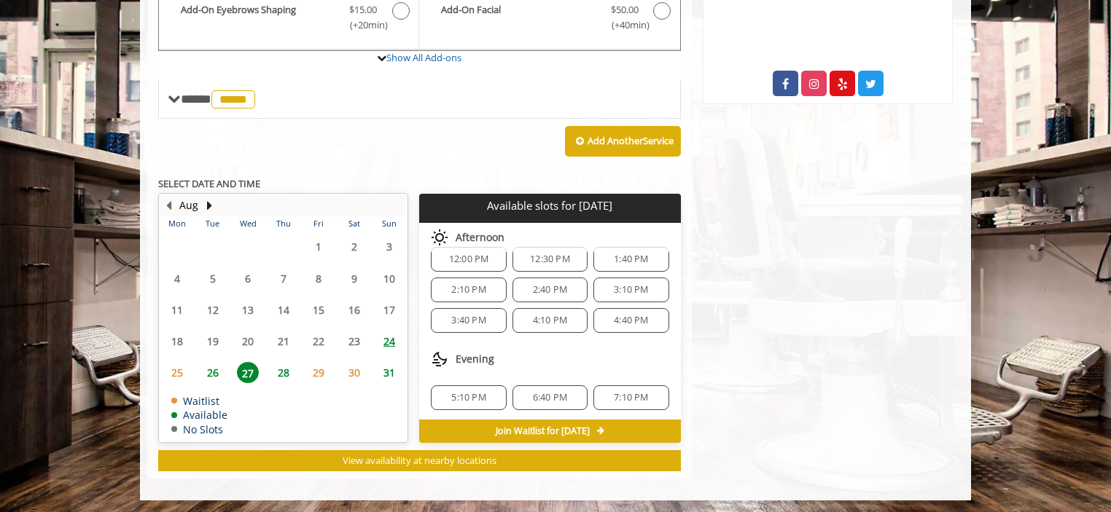
scroll to position [0, 0]
